Goal: Find specific page/section: Find specific page/section

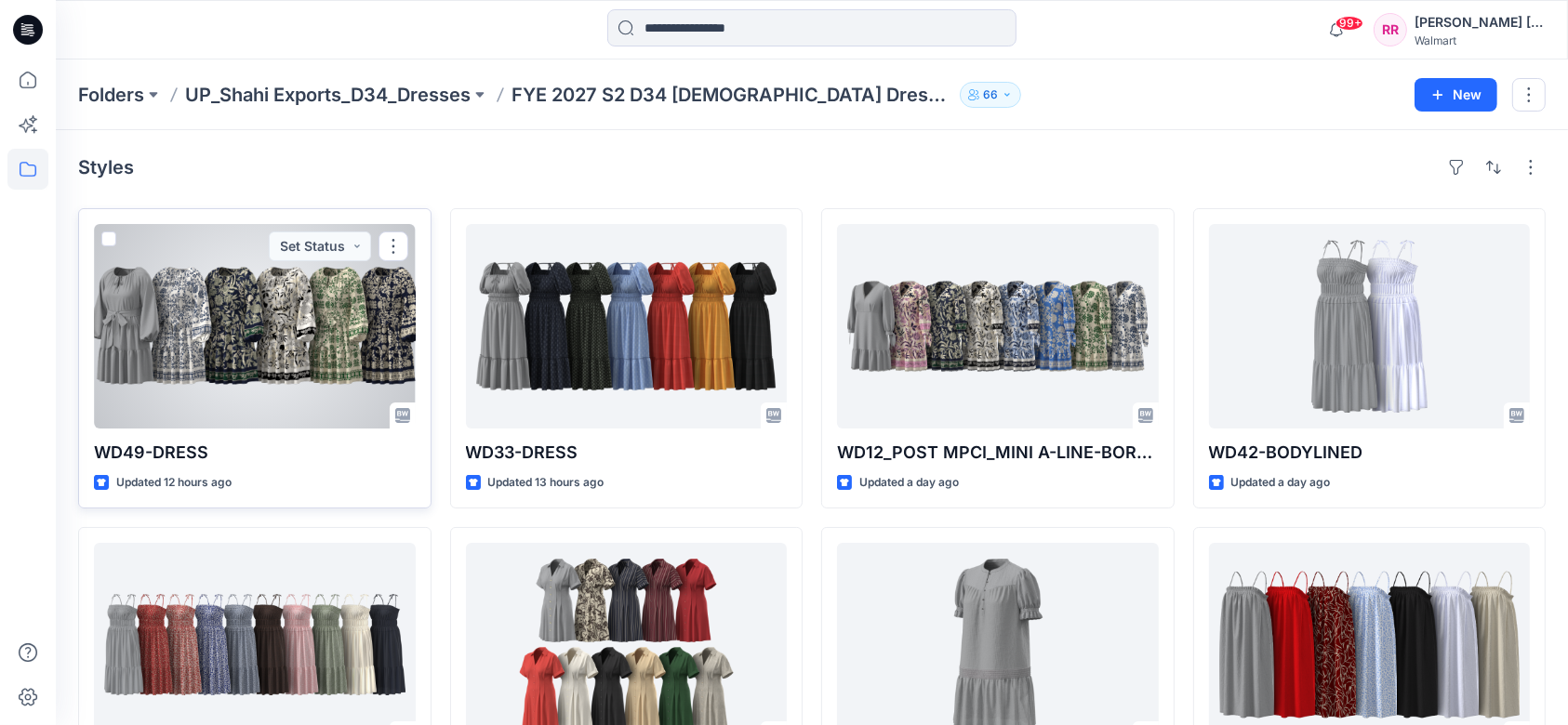
click at [338, 376] on div at bounding box center [254, 327] width 322 height 205
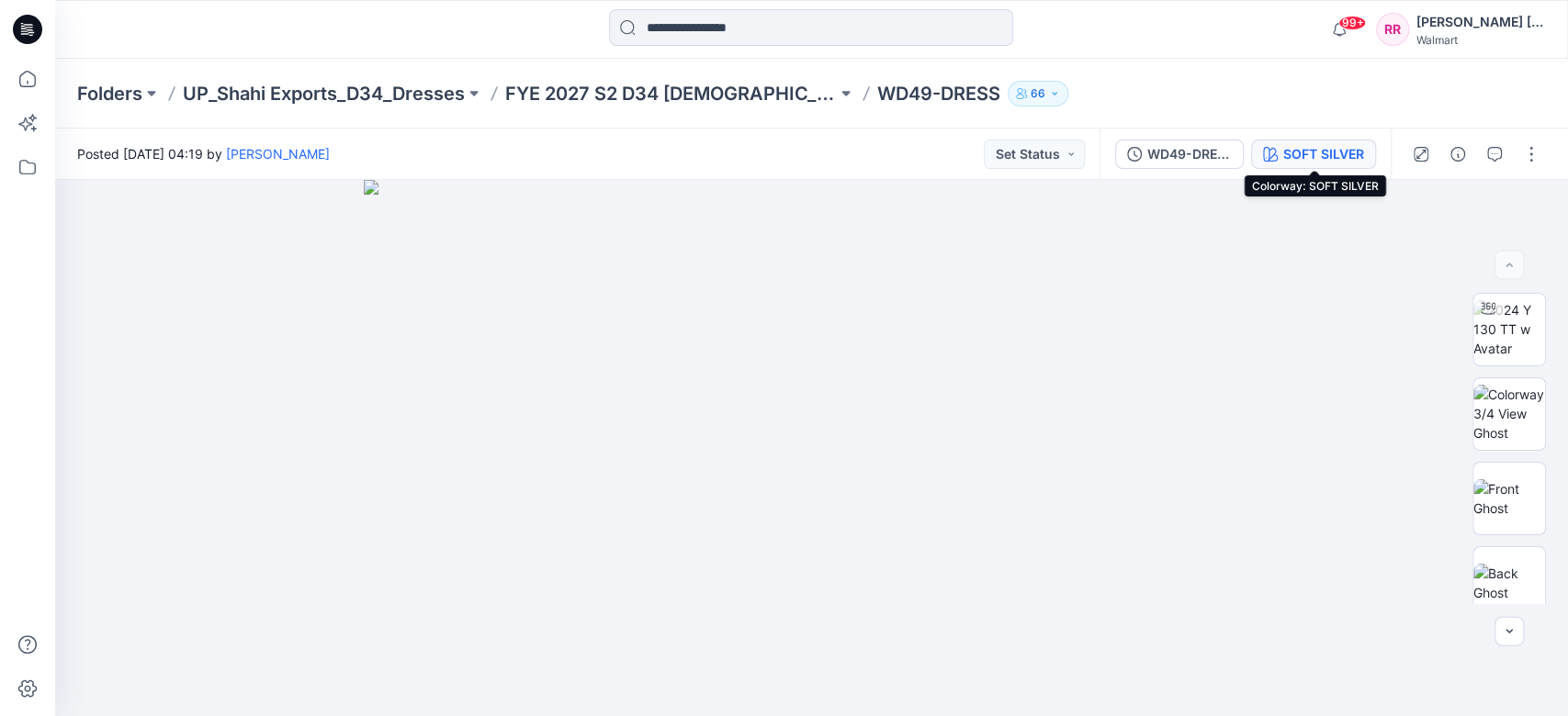
click at [1265, 155] on icon "button" at bounding box center [1270, 153] width 15 height 15
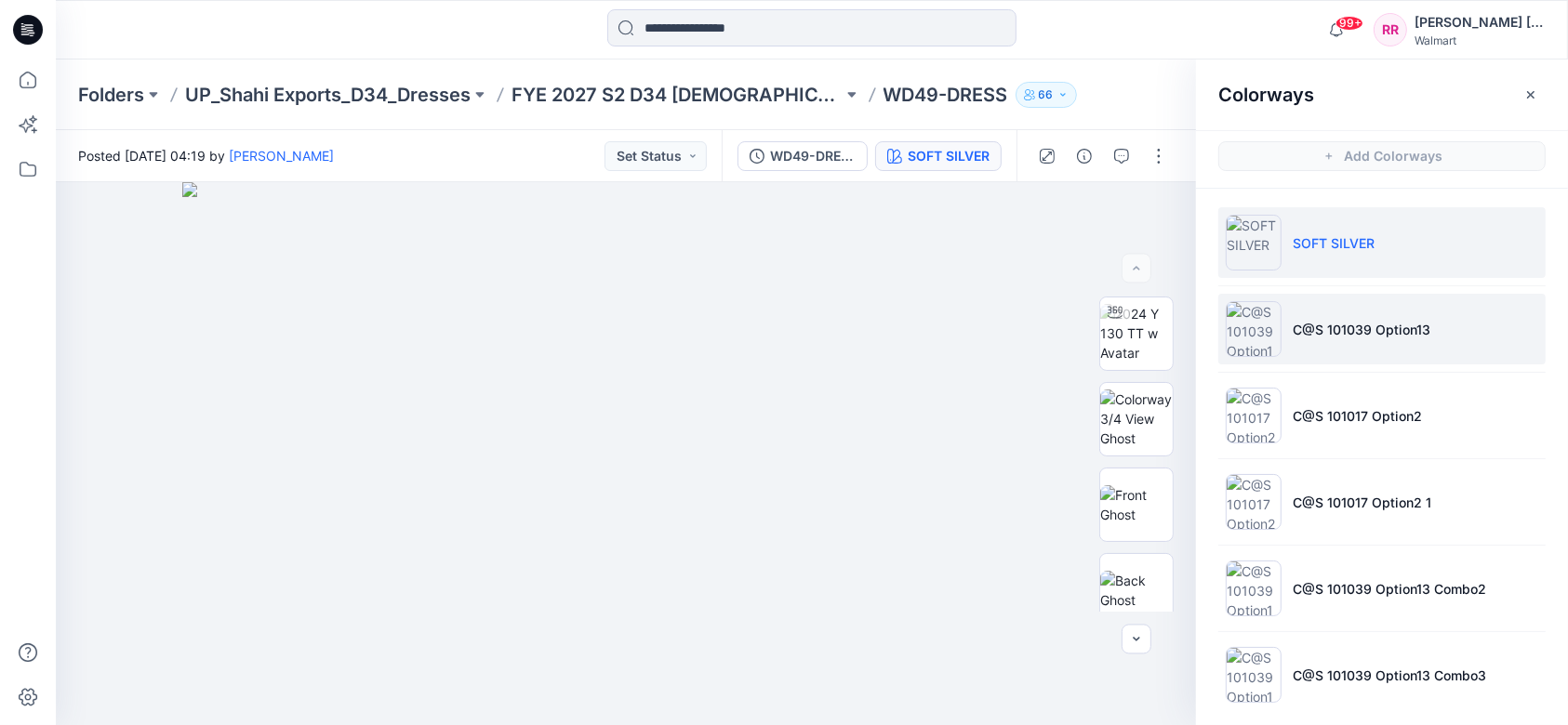
click at [1373, 345] on li "C@S 101039 Option13" at bounding box center [1381, 330] width 328 height 71
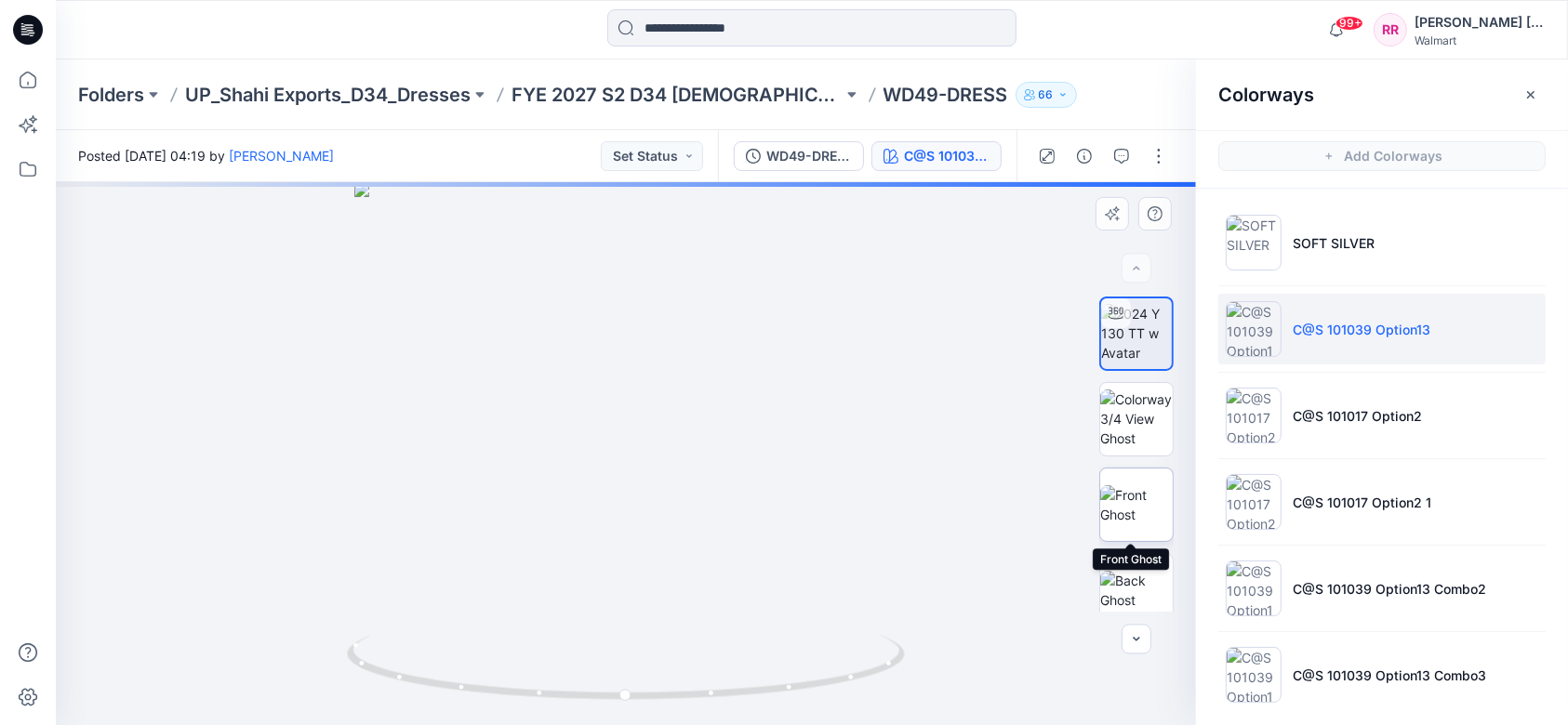
click at [1141, 508] on img at bounding box center [1136, 505] width 73 height 39
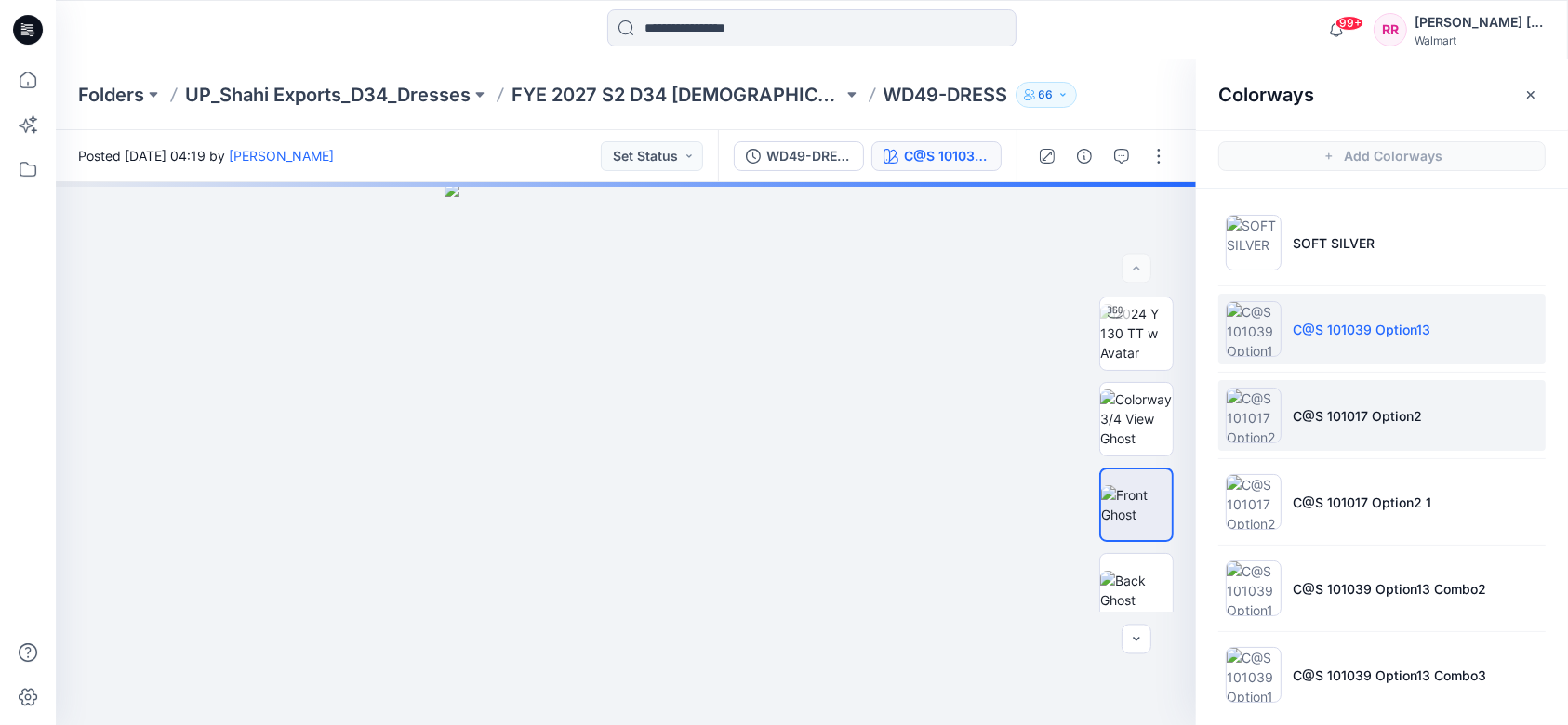
click at [1338, 431] on li "C@S 101017 Option2" at bounding box center [1381, 416] width 328 height 71
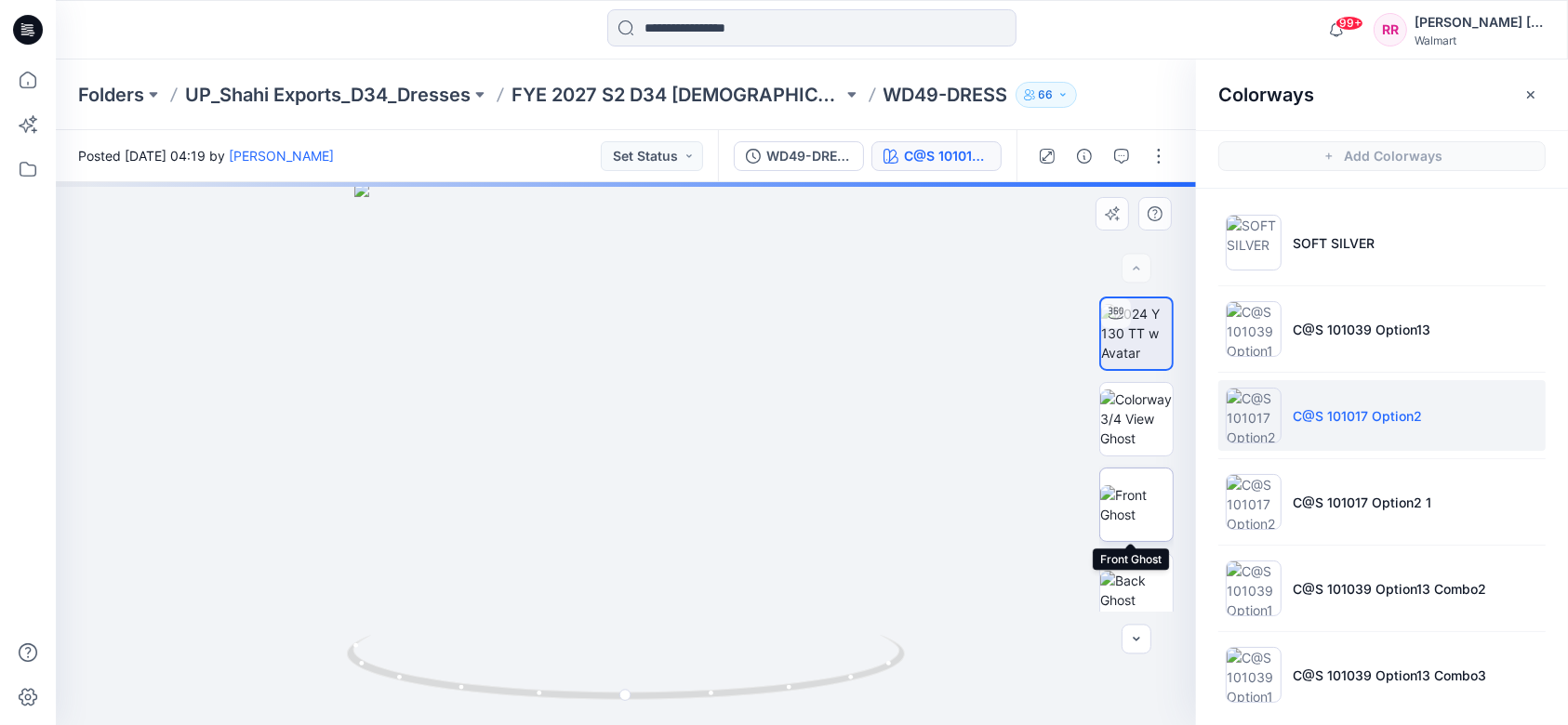
click at [1136, 519] on img at bounding box center [1136, 505] width 73 height 39
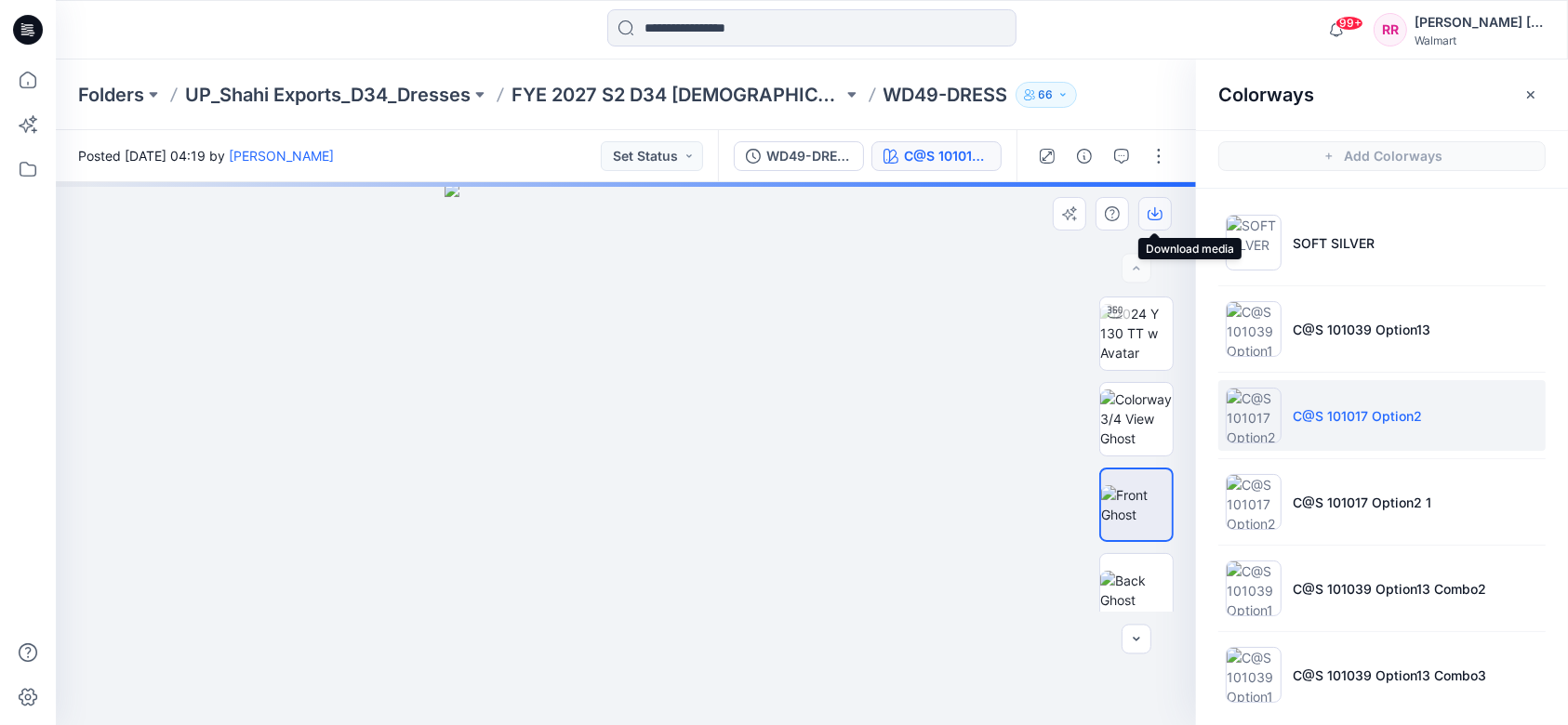
click at [1152, 223] on button "button" at bounding box center [1155, 213] width 33 height 33
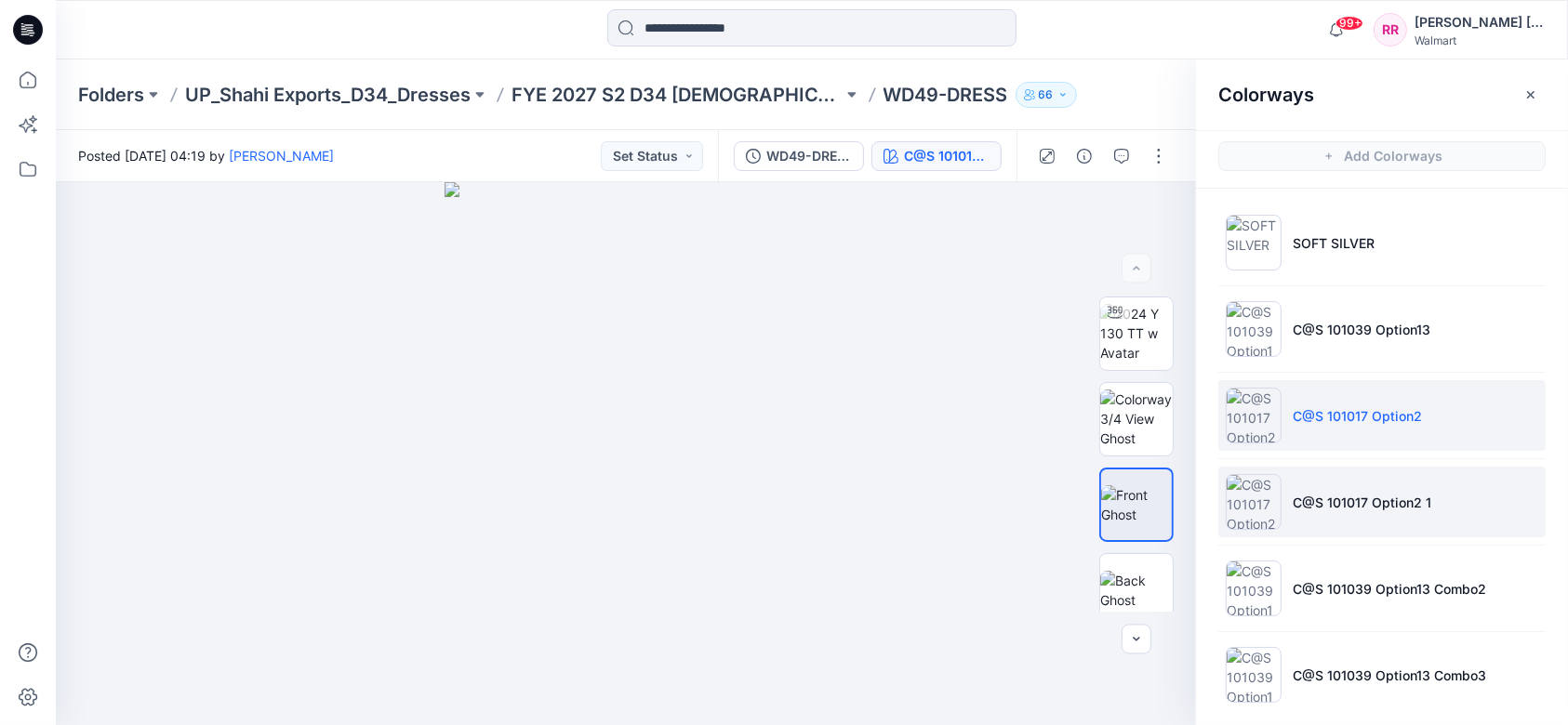
click at [1356, 500] on p "C@S 101017 Option2 1" at bounding box center [1361, 503] width 139 height 20
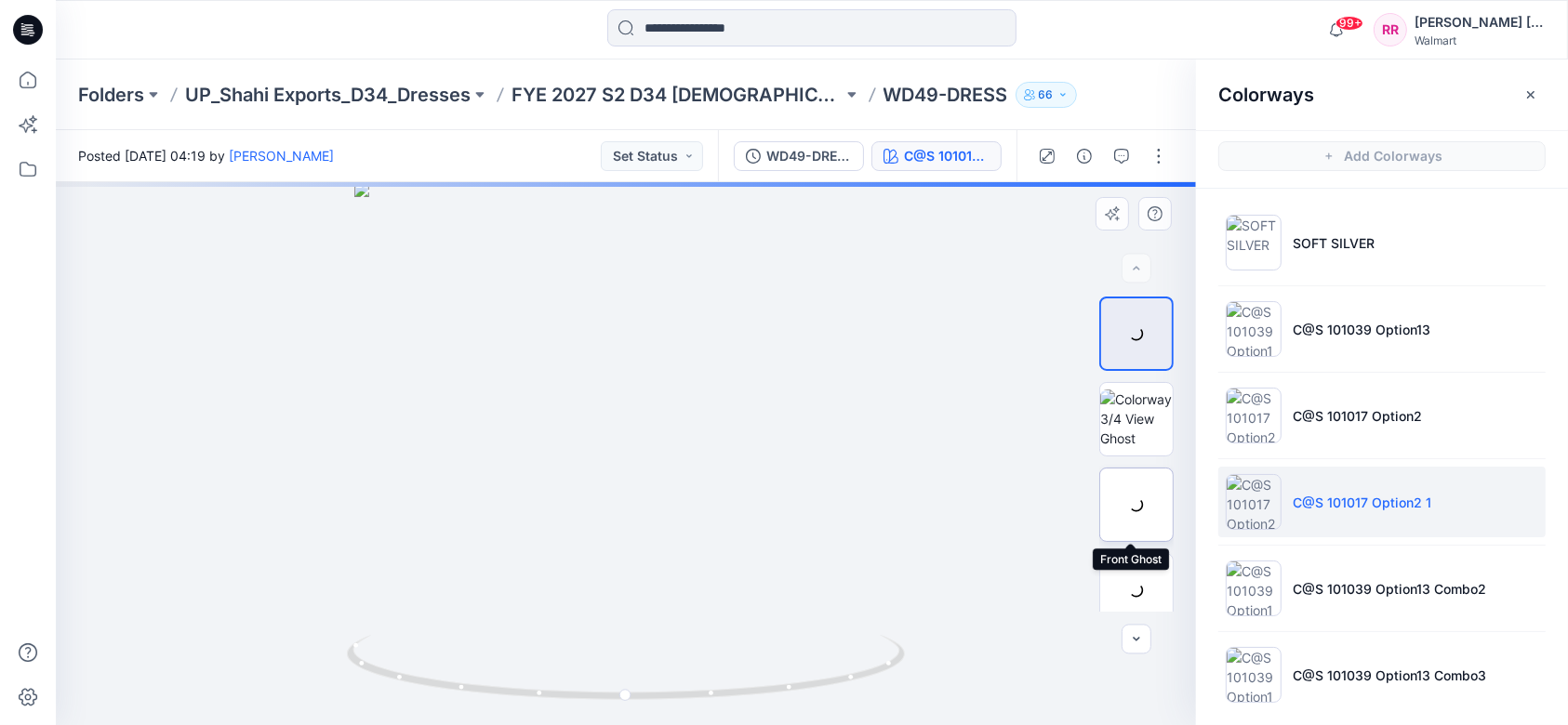
click at [1142, 484] on div at bounding box center [1136, 506] width 75 height 75
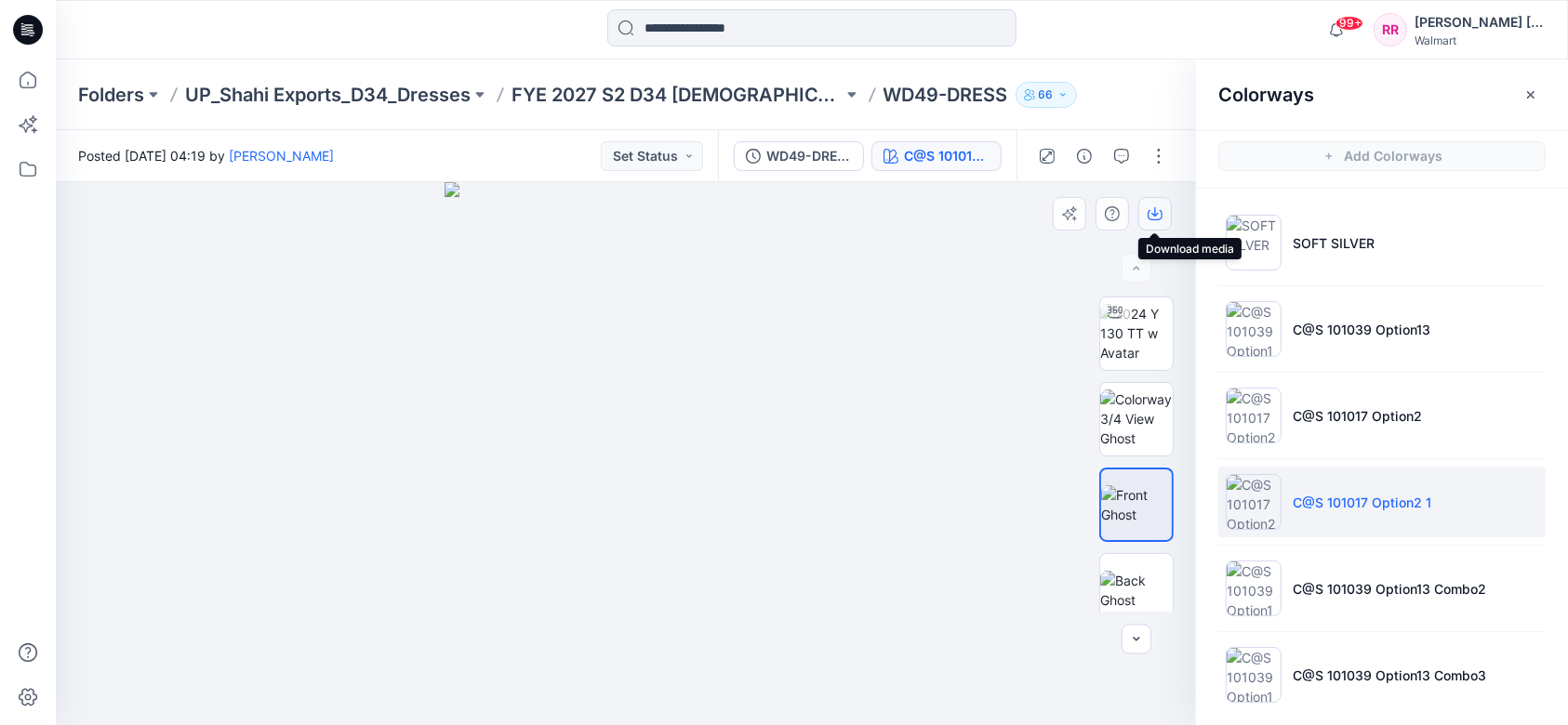
click at [1152, 225] on button "button" at bounding box center [1155, 213] width 33 height 33
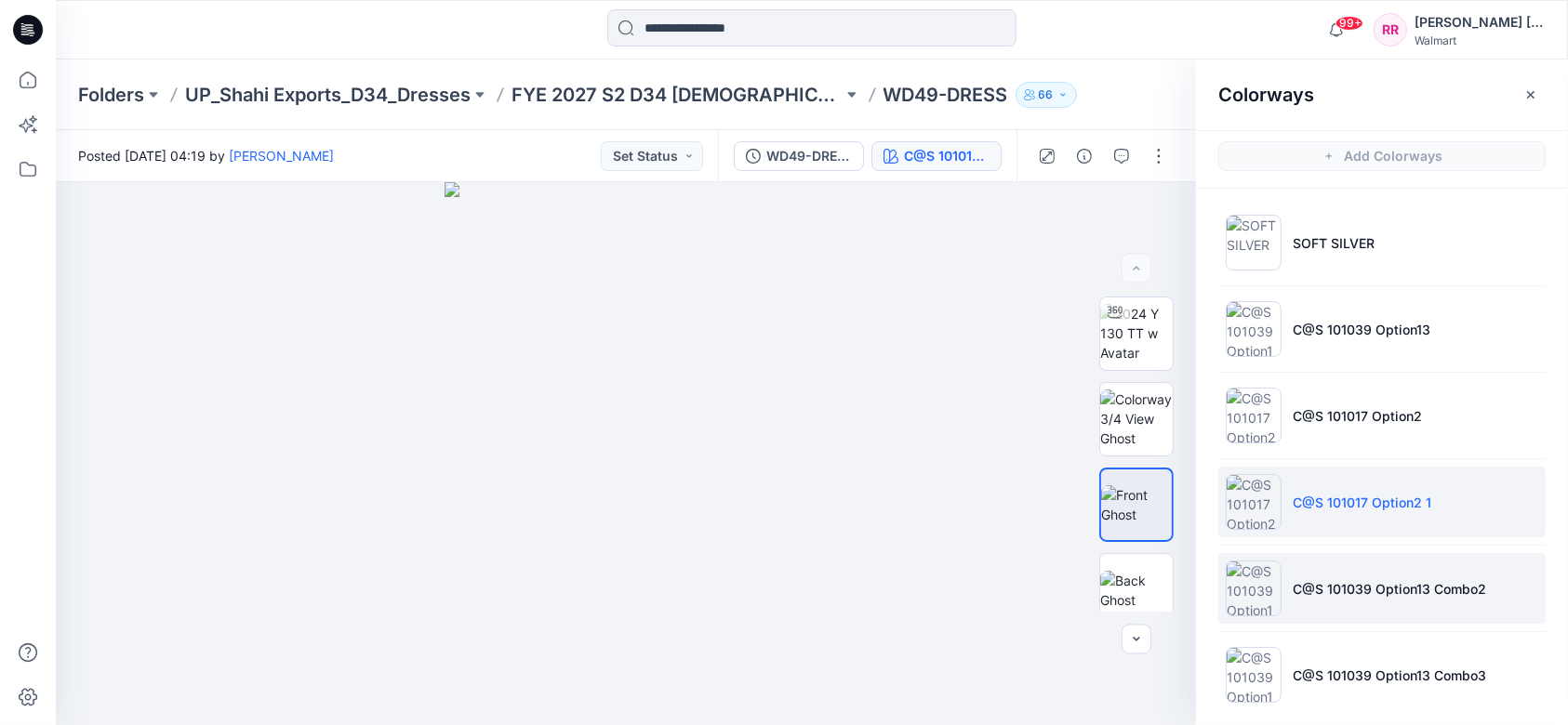
click at [1353, 582] on p "C@S 101039 Option13 Combo2" at bounding box center [1389, 589] width 194 height 20
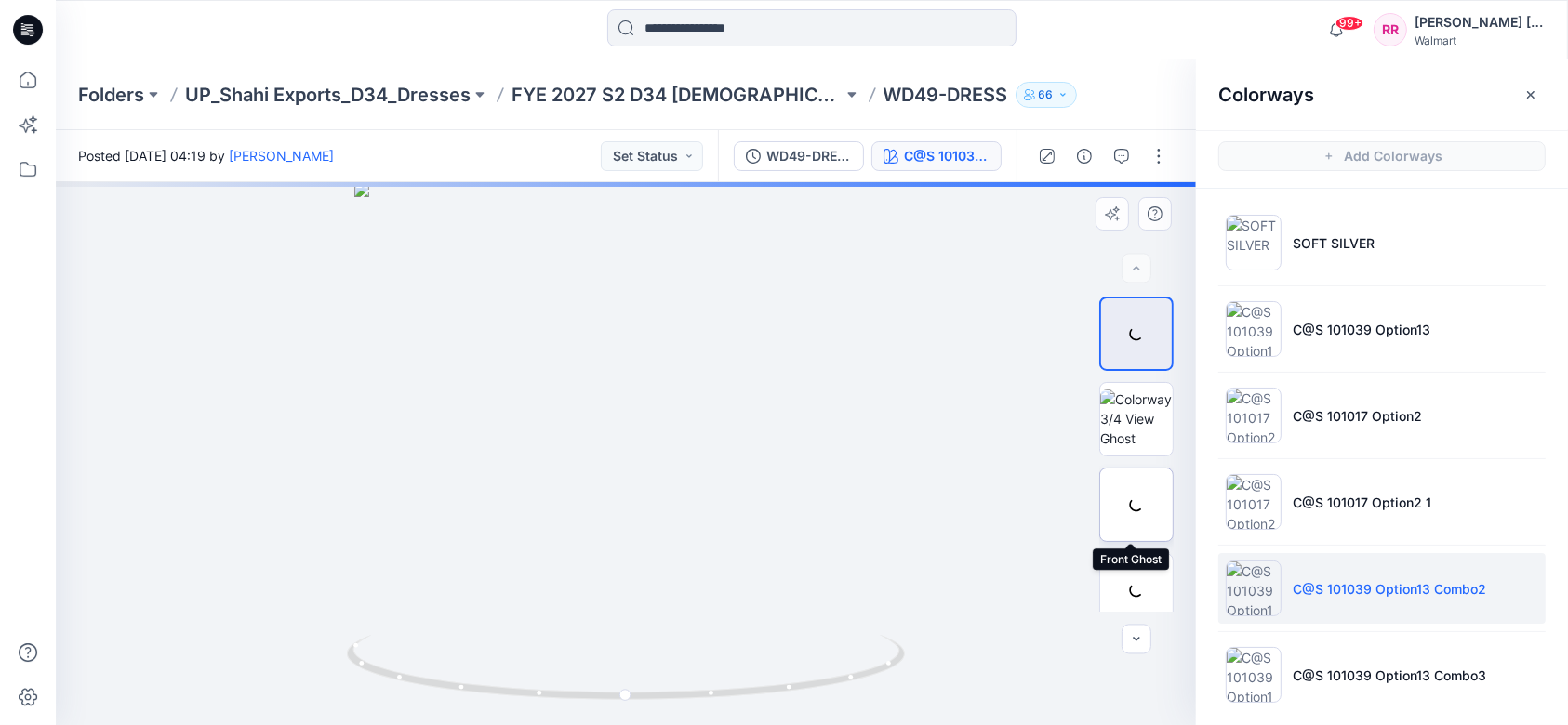
click at [1134, 487] on div at bounding box center [1136, 506] width 75 height 75
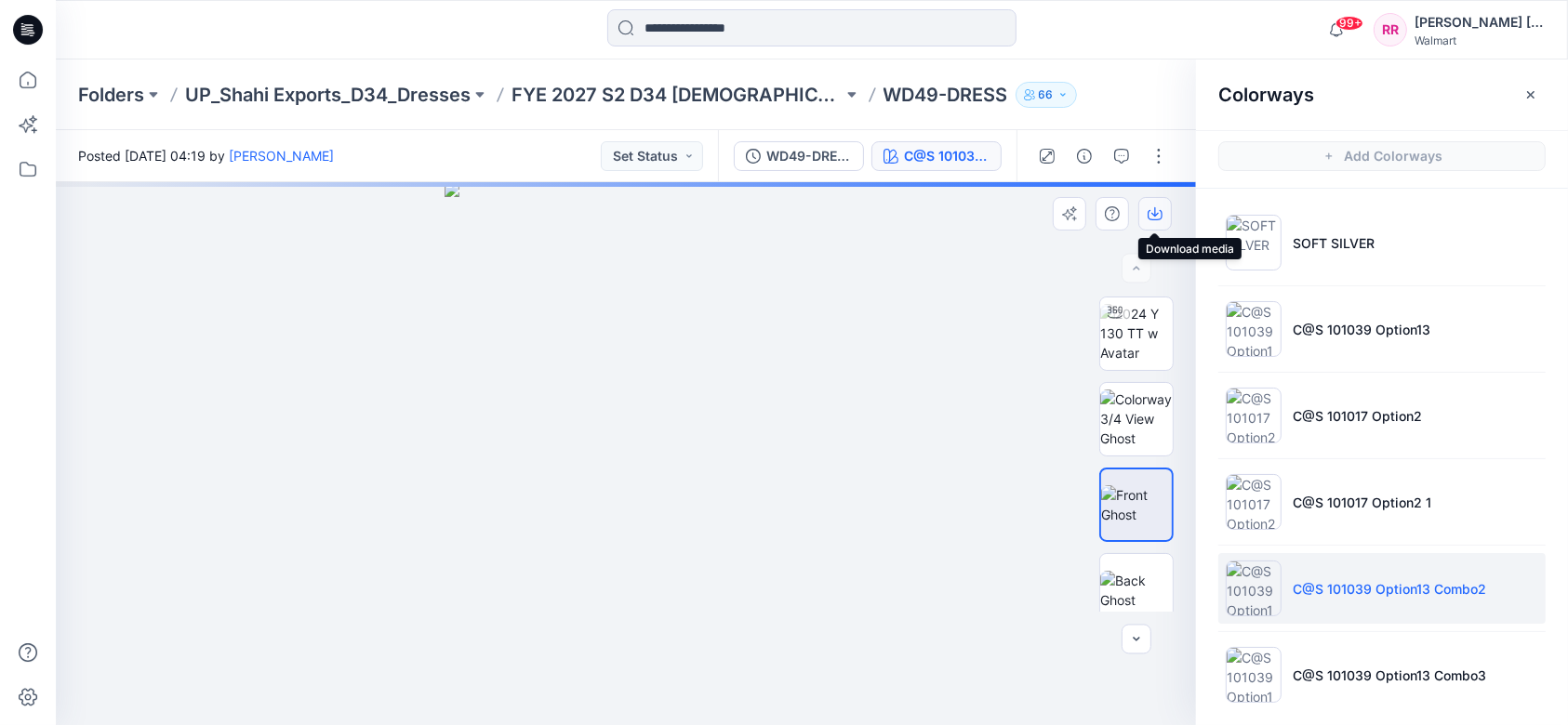
click at [1159, 212] on icon "button" at bounding box center [1155, 213] width 15 height 15
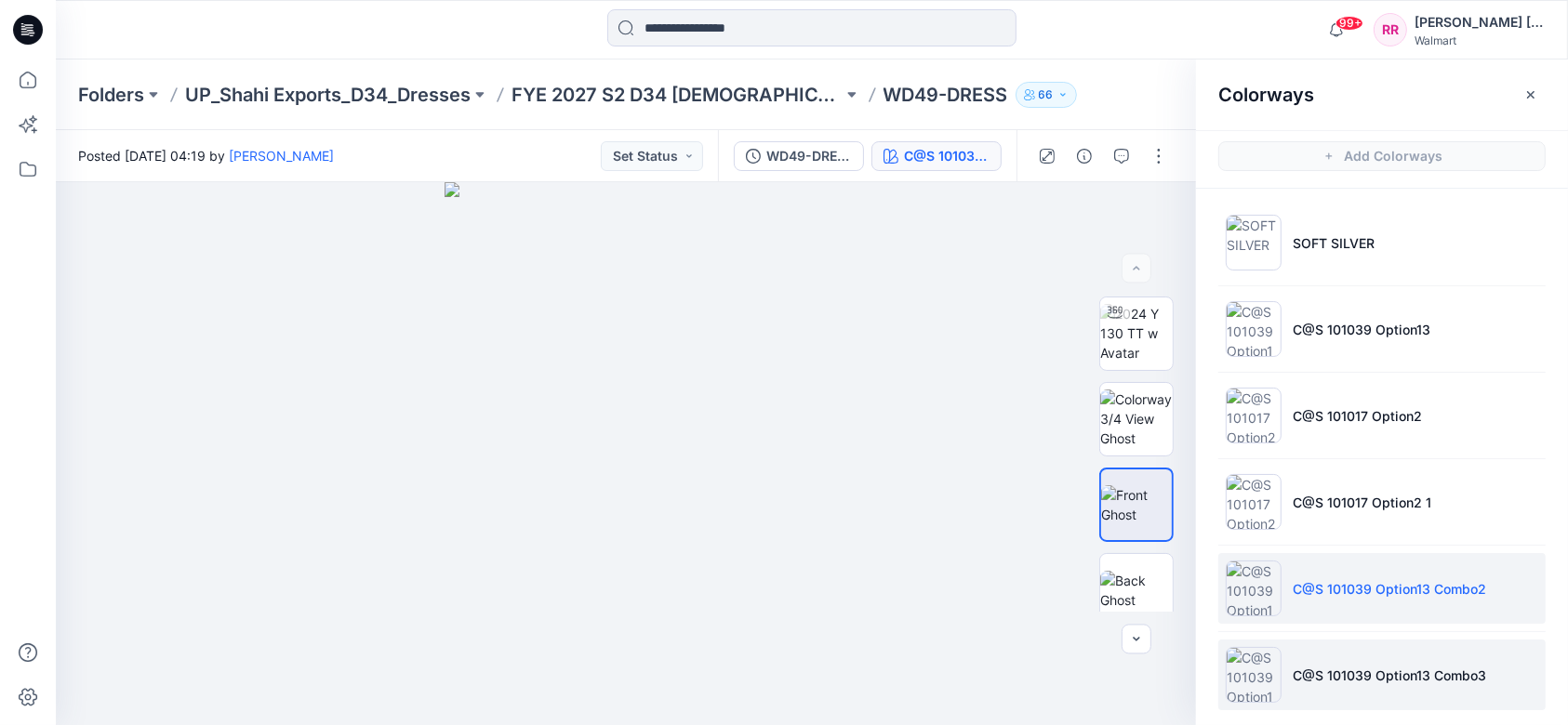
click at [1317, 647] on li "C@S 101039 Option13 Combo3" at bounding box center [1381, 675] width 328 height 71
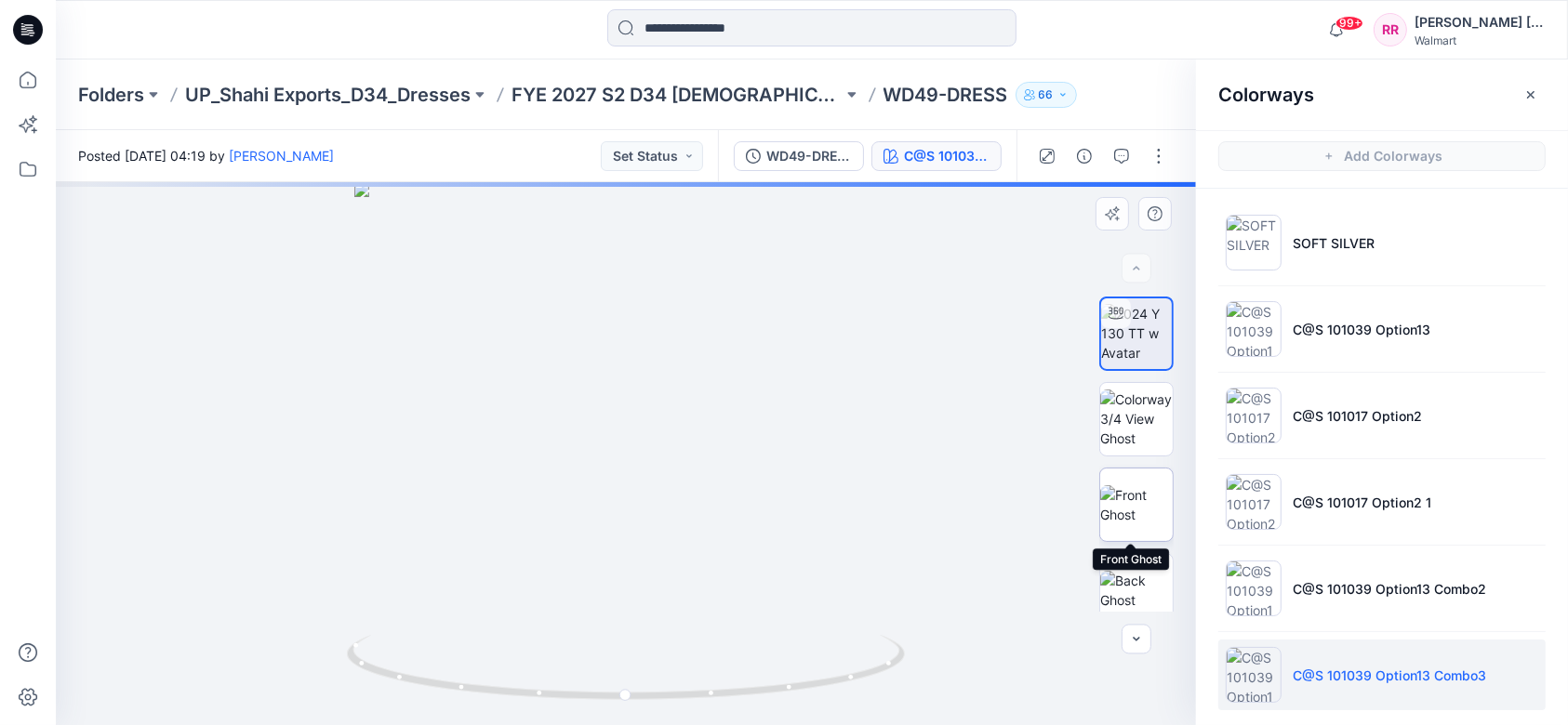
click at [1120, 513] on div at bounding box center [1136, 506] width 75 height 75
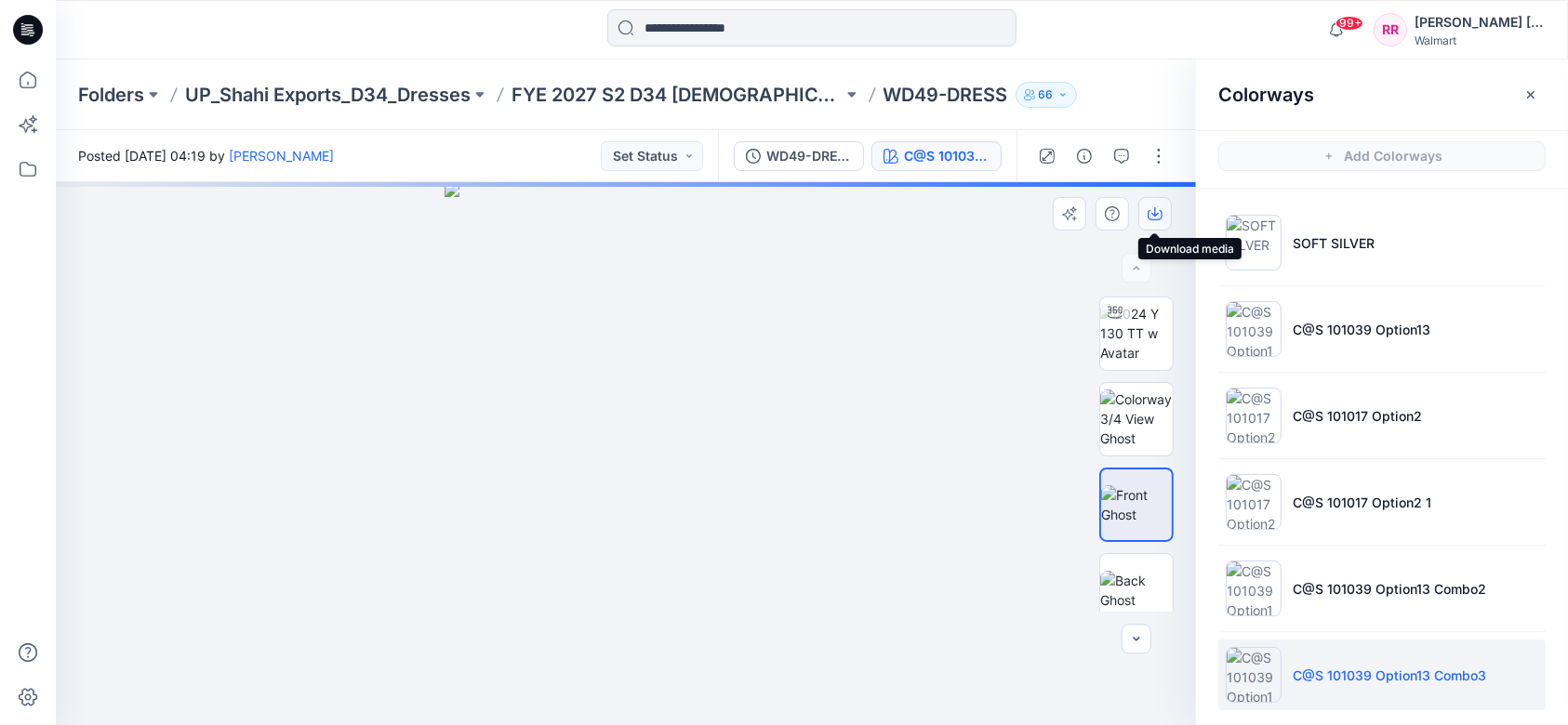
click at [1146, 206] on button "button" at bounding box center [1155, 213] width 33 height 33
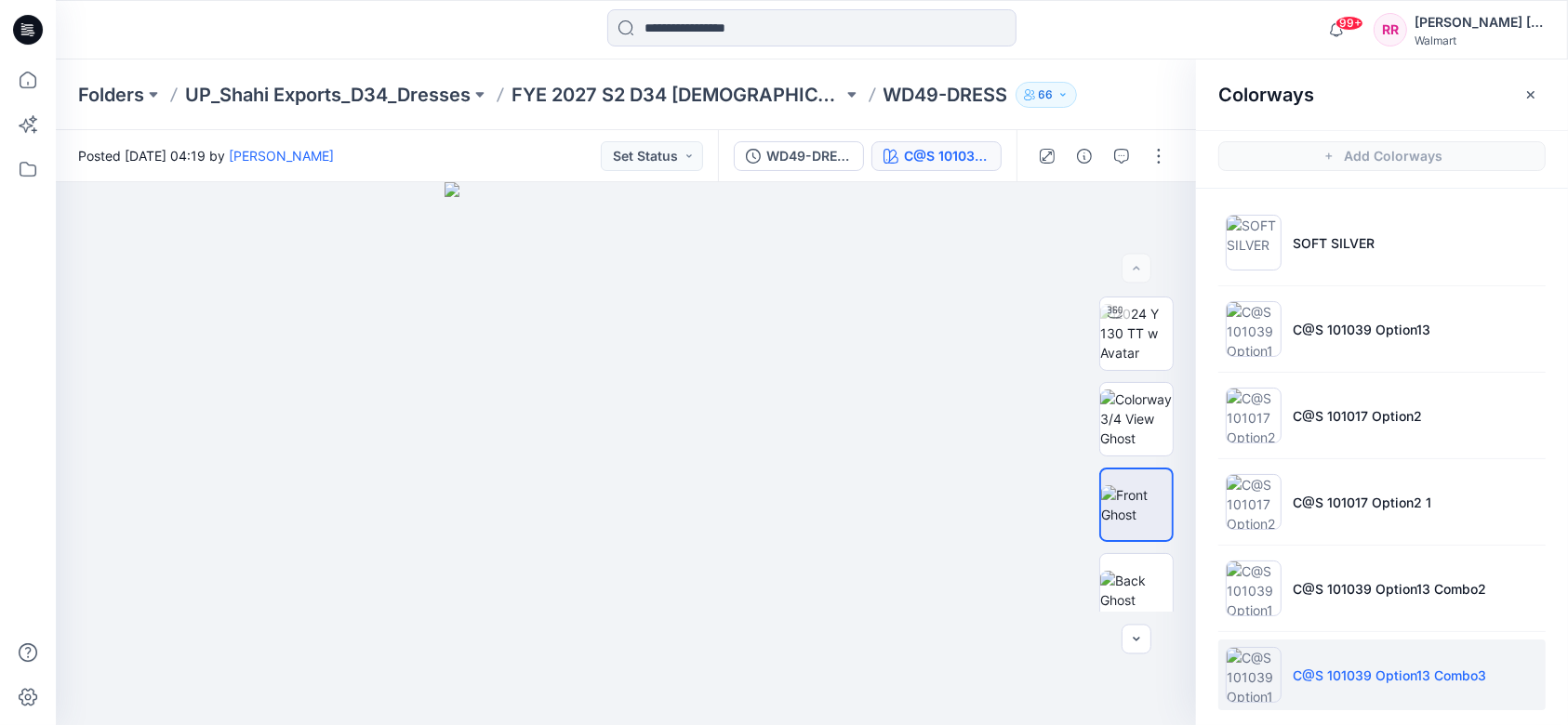
click at [703, 76] on div "Folders UP_Shahi Exports_D34_Dresses FYE 2027 S2 D34 [DEMOGRAPHIC_DATA] Dresses…" at bounding box center [812, 95] width 1512 height 71
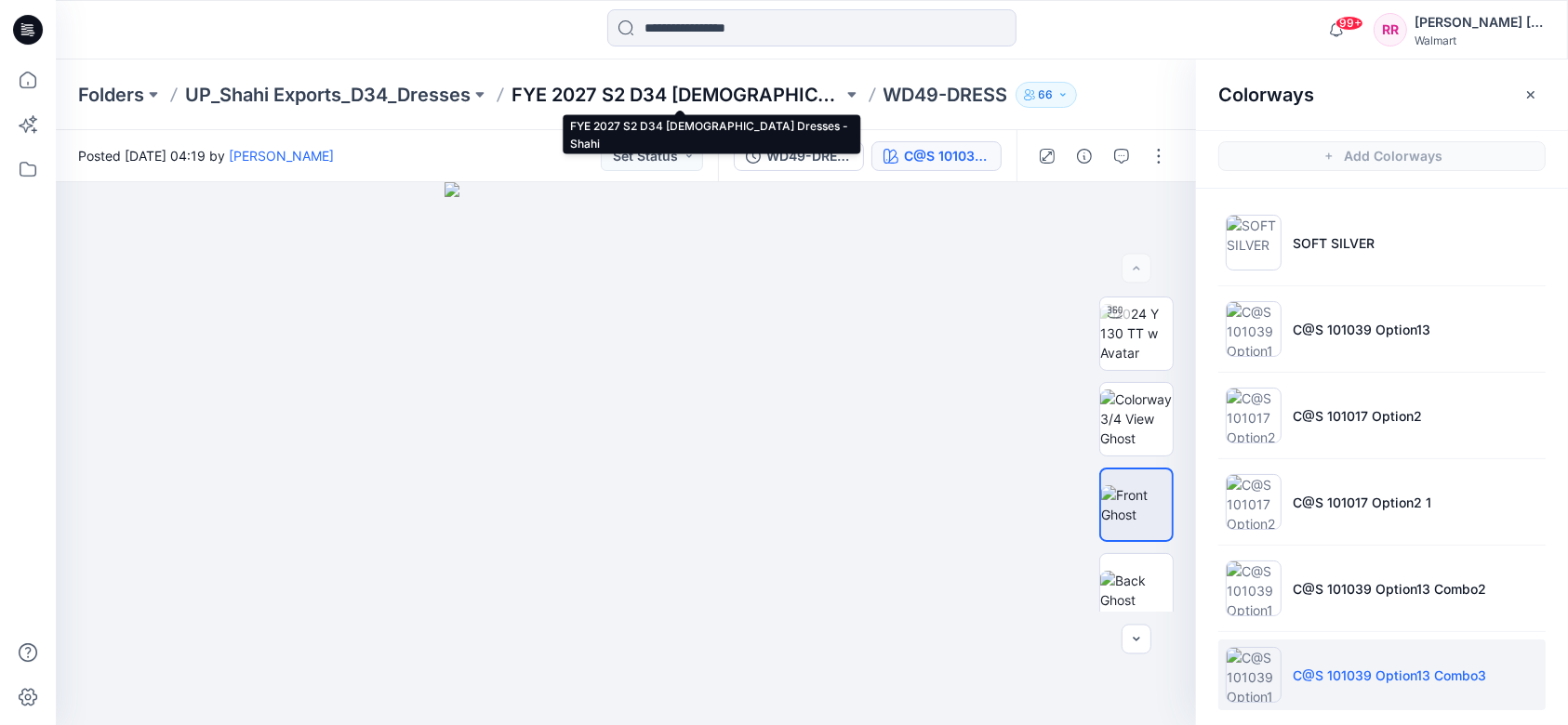
click at [710, 93] on p "FYE 2027 S2 D34 [DEMOGRAPHIC_DATA] Dresses - Shahi" at bounding box center [677, 94] width 332 height 26
